Goal: Information Seeking & Learning: Understand process/instructions

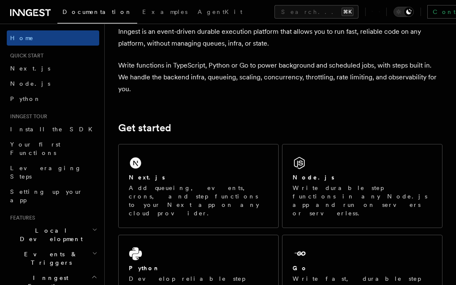
scroll to position [52, 0]
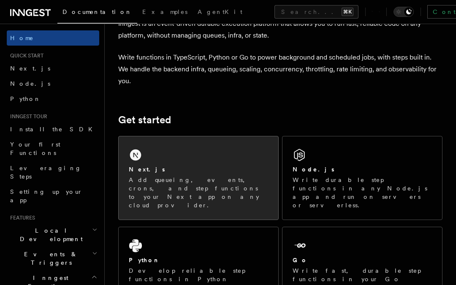
click at [147, 172] on h2 "Next.js" at bounding box center [147, 169] width 36 height 8
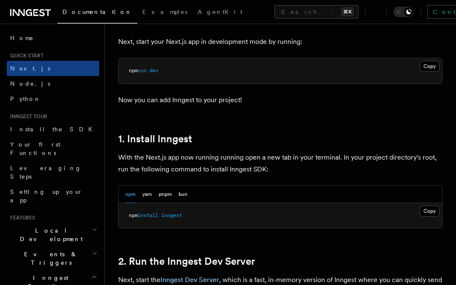
scroll to position [405, 0]
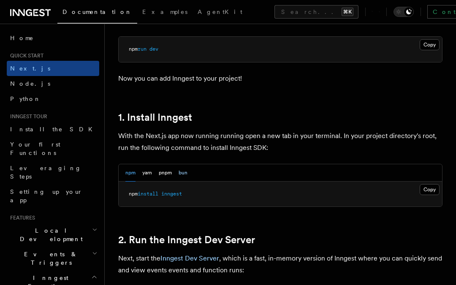
click at [179, 164] on button "bun" at bounding box center [183, 172] width 9 height 17
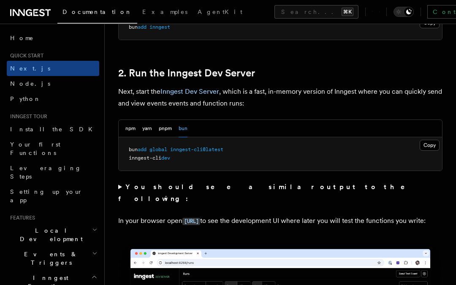
scroll to position [572, 0]
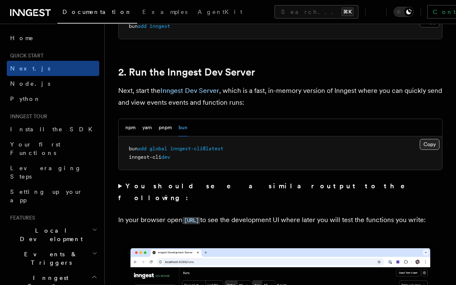
click at [437, 139] on button "Copy Copied" at bounding box center [430, 144] width 20 height 11
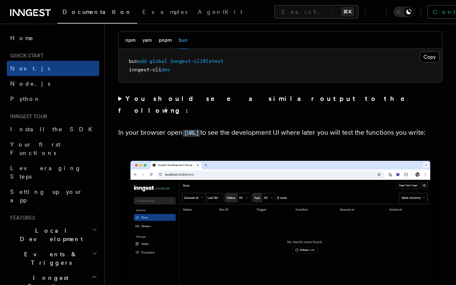
scroll to position [605, 0]
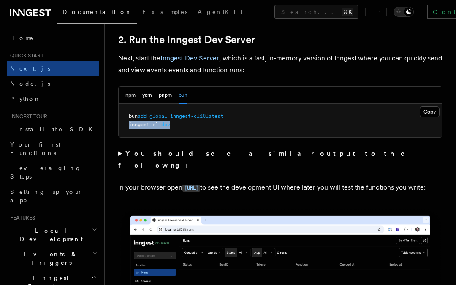
copy span "inngest-cli dev"
drag, startPoint x: 178, startPoint y: 114, endPoint x: 123, endPoint y: 112, distance: 55.0
click at [123, 112] on pre "bun add global inngest-cli@latest inngest-cli dev" at bounding box center [281, 120] width 324 height 33
click at [241, 87] on div "npm yarn pnpm bun" at bounding box center [281, 95] width 324 height 17
click at [200, 185] on code "http://localhost:8288" at bounding box center [191, 188] width 18 height 7
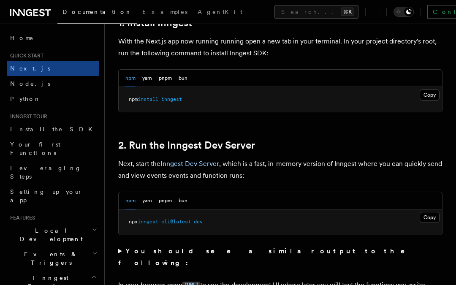
scroll to position [626, 0]
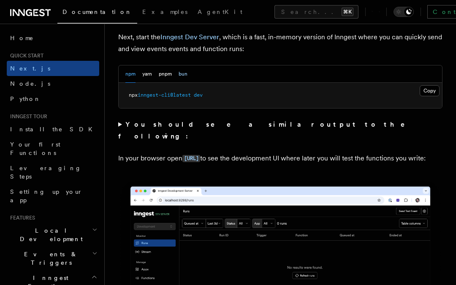
click at [185, 65] on button "bun" at bounding box center [183, 73] width 9 height 17
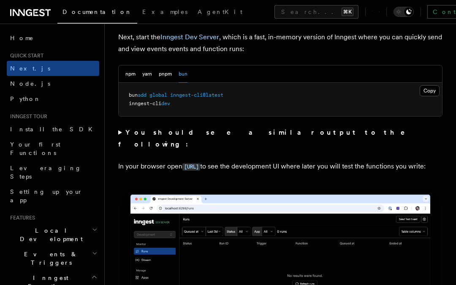
click at [236, 83] on pre "bun add global inngest-cli@latest inngest-cli dev" at bounding box center [281, 99] width 324 height 33
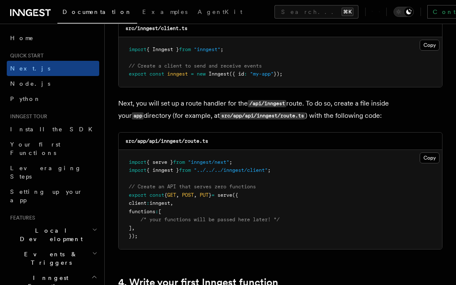
scroll to position [1136, 0]
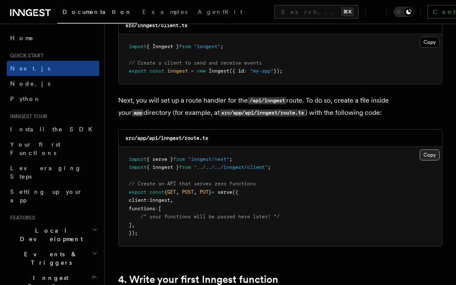
click at [432, 150] on button "Copy Copied" at bounding box center [430, 155] width 20 height 11
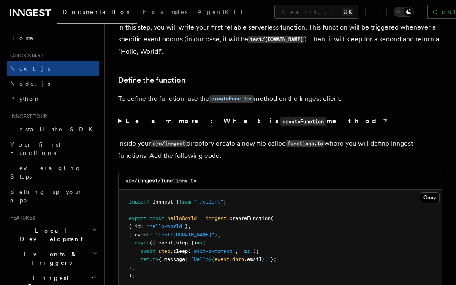
scroll to position [1435, 0]
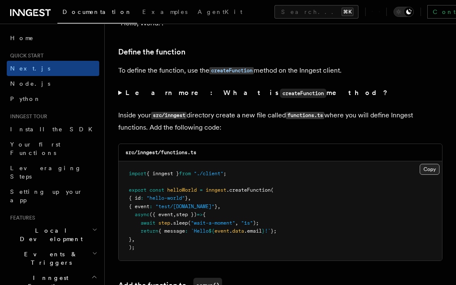
click at [430, 164] on button "Copy Copied" at bounding box center [430, 169] width 20 height 11
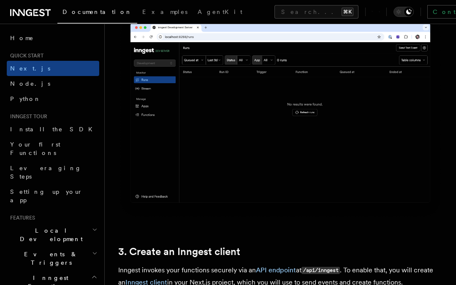
scroll to position [593, 0]
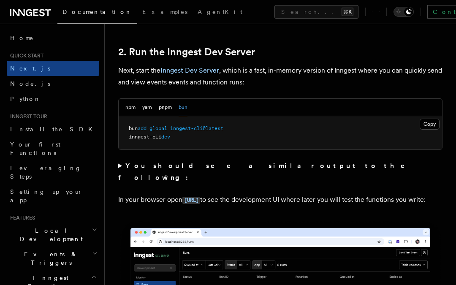
click at [232, 116] on pre "bun add global inngest-cli@latest inngest-cli dev" at bounding box center [281, 132] width 324 height 33
copy span "bun add global inngest-cli@latest"
drag, startPoint x: 231, startPoint y: 115, endPoint x: 129, endPoint y: 115, distance: 101.8
click at [129, 116] on pre "bun add global inngest-cli@latest inngest-cli dev" at bounding box center [281, 132] width 324 height 33
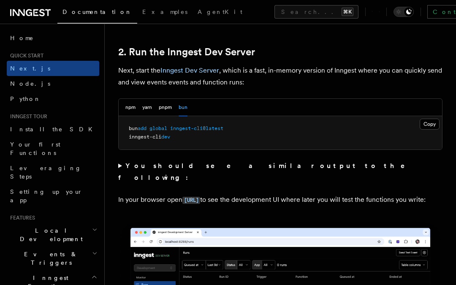
click at [120, 160] on summary "You should see a similar output to the following:" at bounding box center [280, 172] width 324 height 24
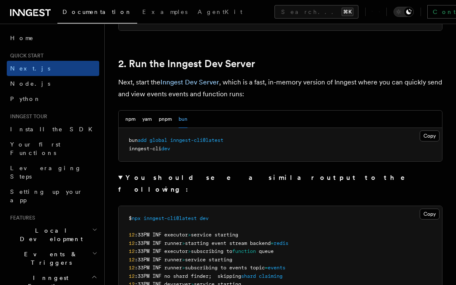
scroll to position [577, 0]
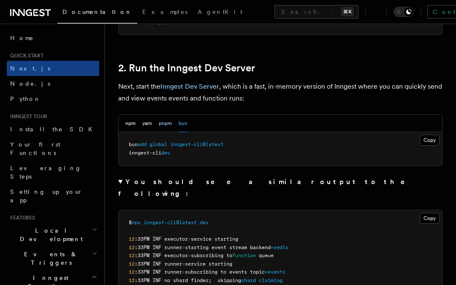
click at [166, 115] on button "pnpm" at bounding box center [165, 123] width 13 height 17
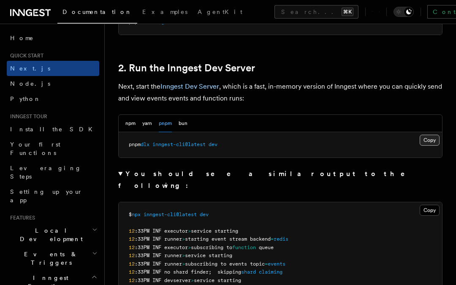
click at [430, 135] on button "Copy Copied" at bounding box center [430, 140] width 20 height 11
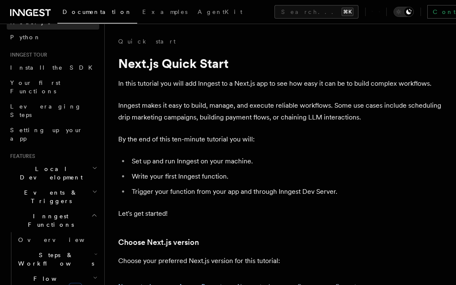
scroll to position [0, 0]
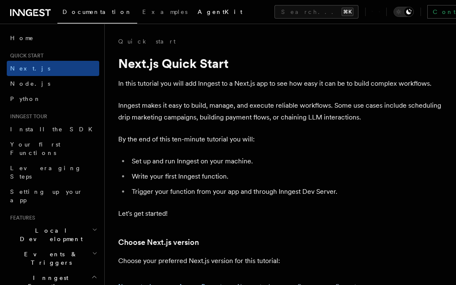
click at [198, 11] on span "AgentKit" at bounding box center [220, 11] width 45 height 7
